Goal: Task Accomplishment & Management: Manage account settings

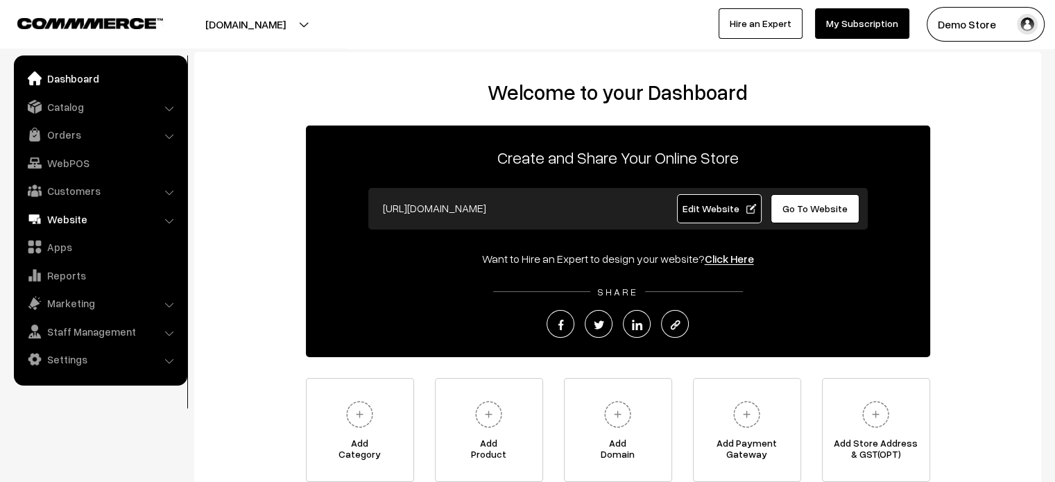
click at [86, 219] on link "Website" at bounding box center [99, 219] width 165 height 25
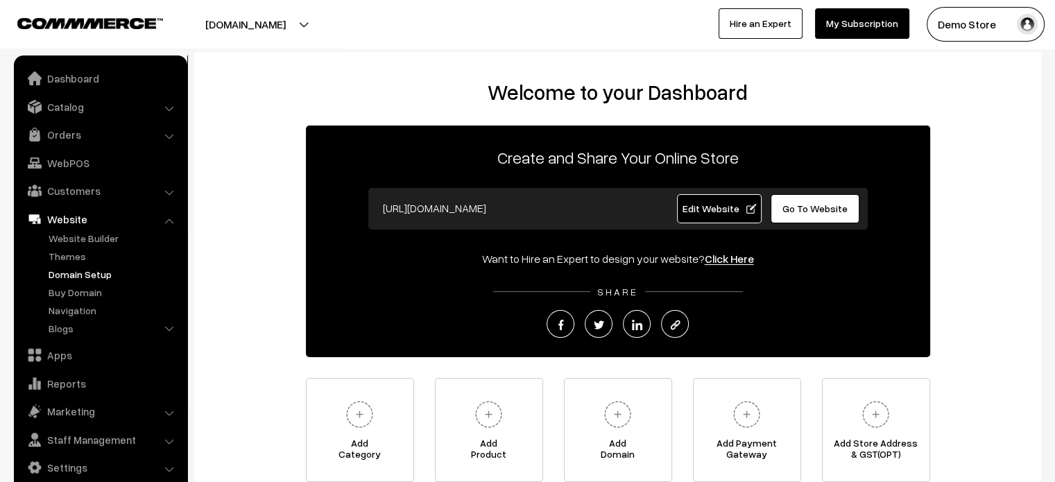
click at [83, 274] on link "Domain Setup" at bounding box center [113, 274] width 137 height 15
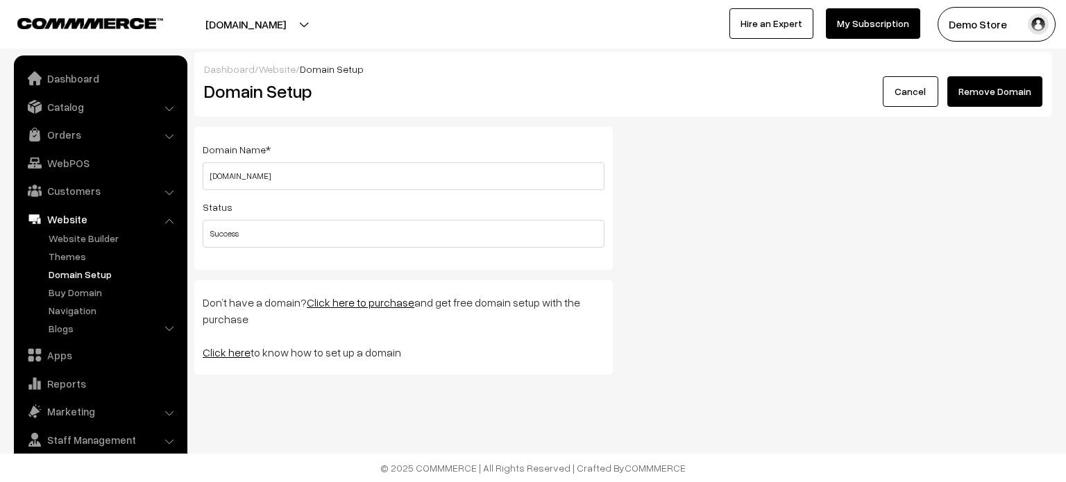
click at [985, 93] on button "Remove Domain" at bounding box center [994, 91] width 95 height 31
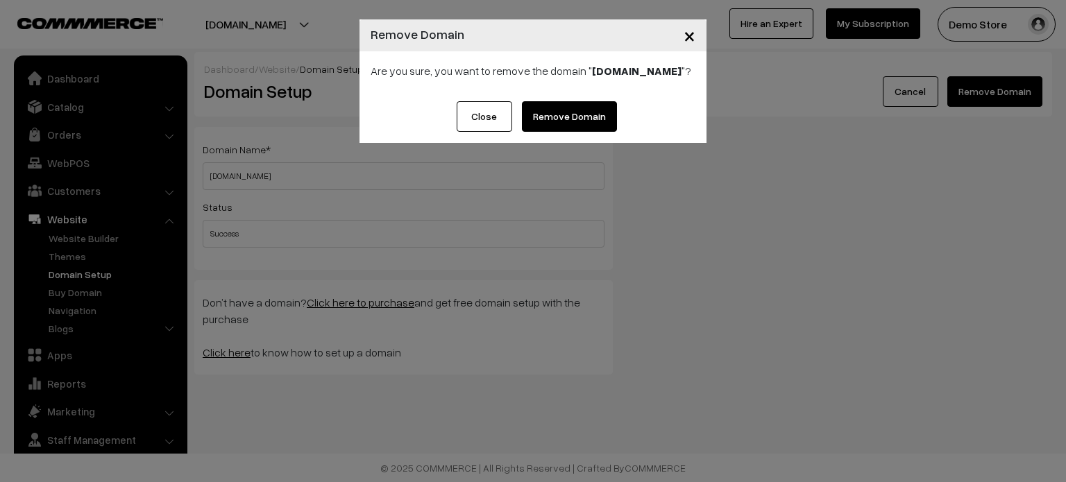
click at [576, 114] on link "Remove Domain" at bounding box center [569, 116] width 95 height 31
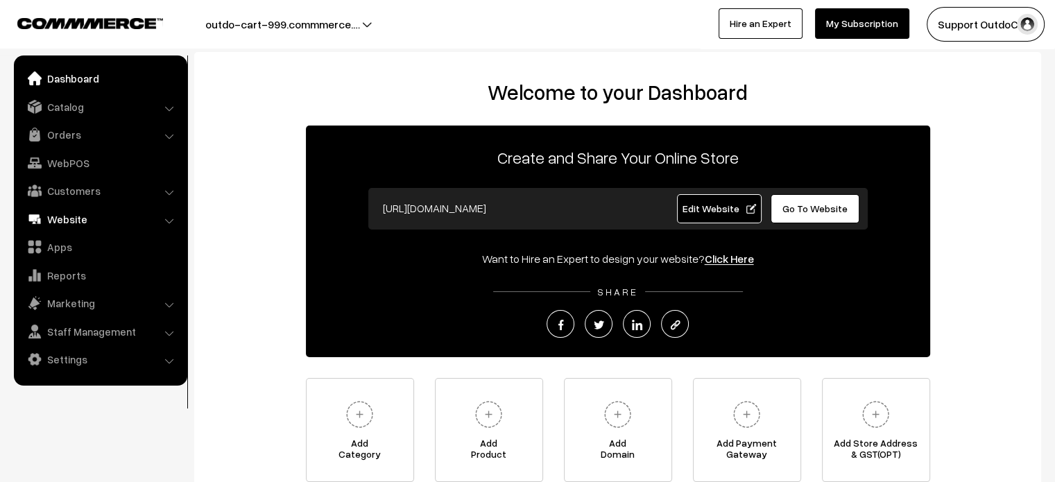
click at [80, 217] on link "Website" at bounding box center [99, 219] width 165 height 25
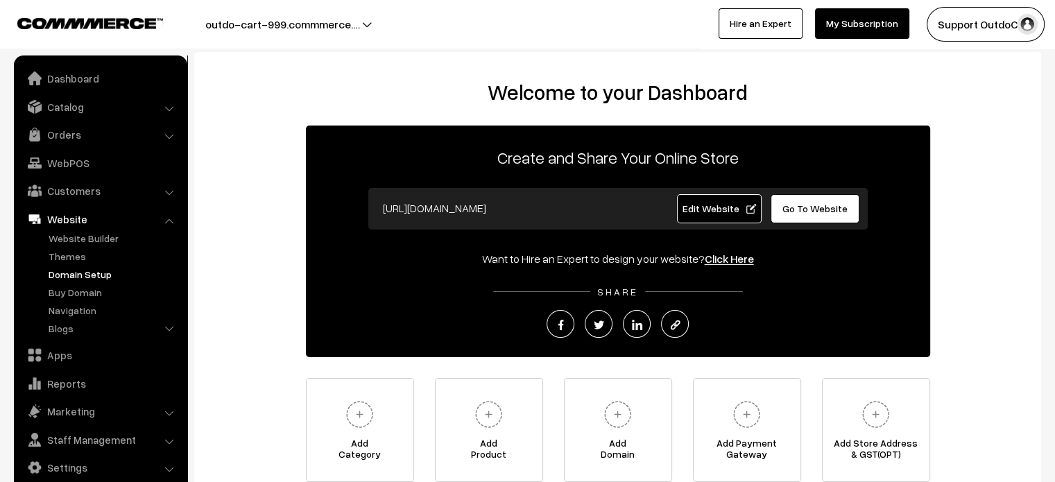
click at [97, 277] on link "Domain Setup" at bounding box center [113, 274] width 137 height 15
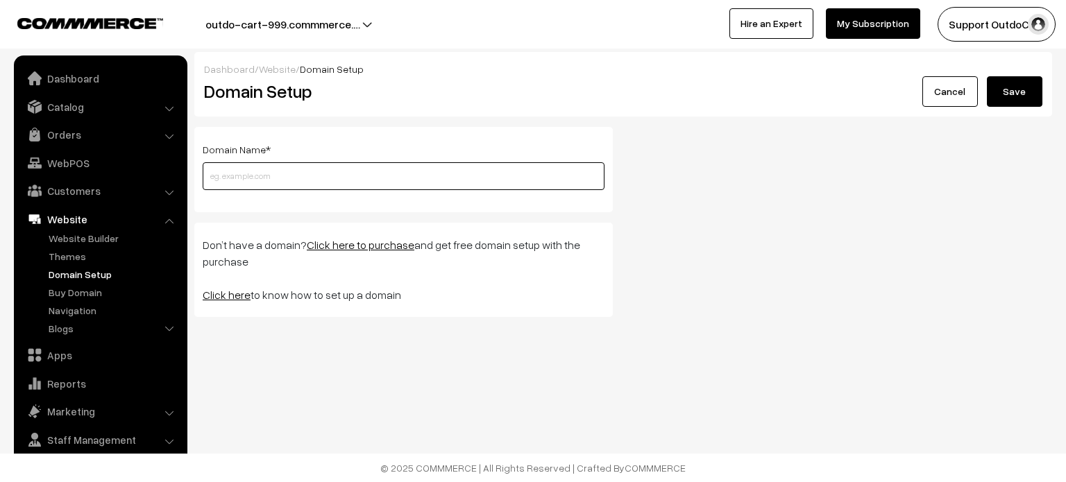
click at [425, 189] on input "text" at bounding box center [404, 176] width 402 height 28
paste input "[DOMAIN_NAME]"
type input "[DOMAIN_NAME]"
click at [1002, 97] on button "Save" at bounding box center [1013, 91] width 55 height 31
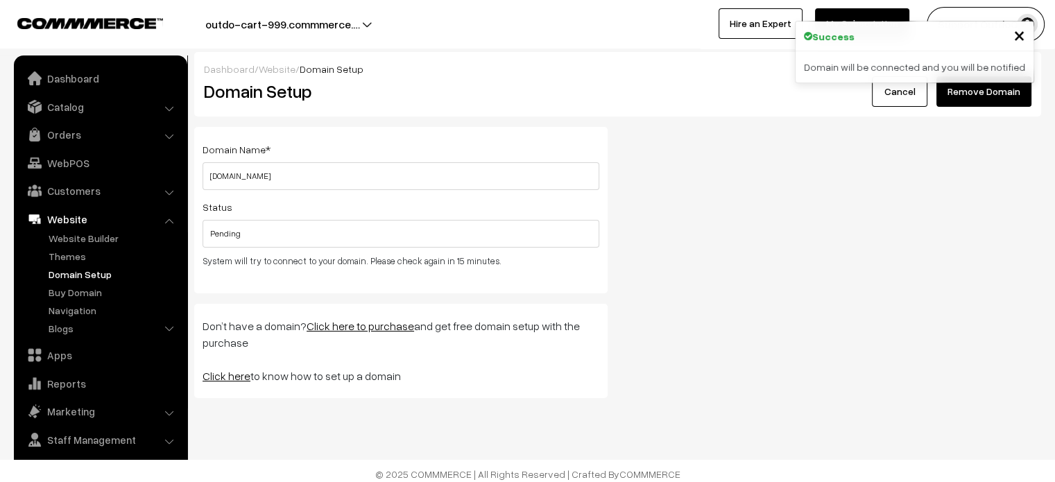
click at [1022, 37] on span "×" at bounding box center [1020, 35] width 12 height 26
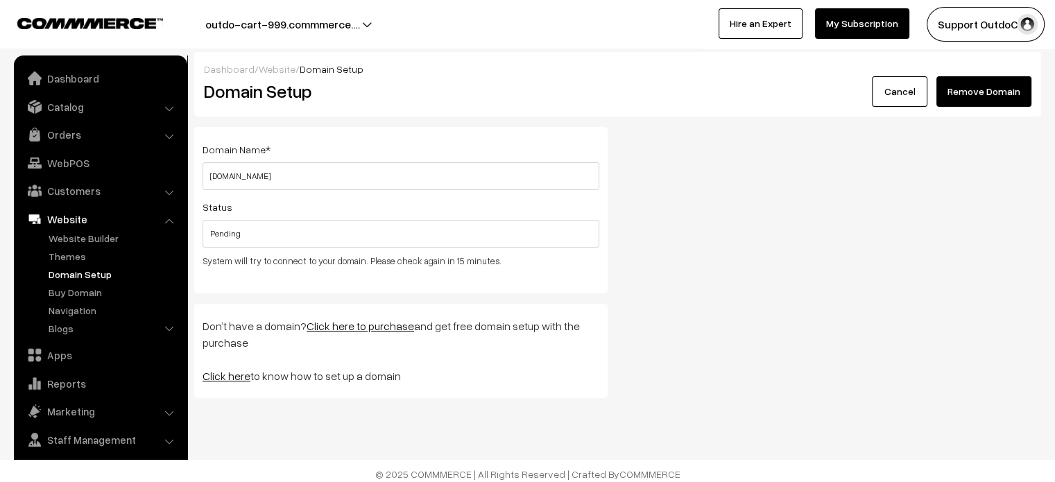
click at [273, 404] on div "Domain Name * demostore.co.in Please enter a valid domain name ! Status Pending…" at bounding box center [401, 268] width 434 height 282
click at [65, 82] on link "Dashboard" at bounding box center [99, 78] width 165 height 25
